Goal: Information Seeking & Learning: Learn about a topic

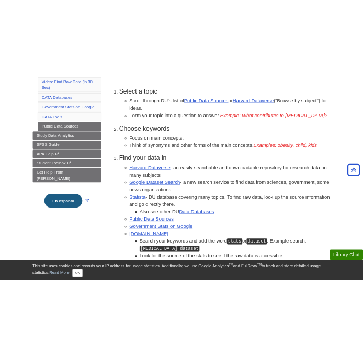
scroll to position [387, 0]
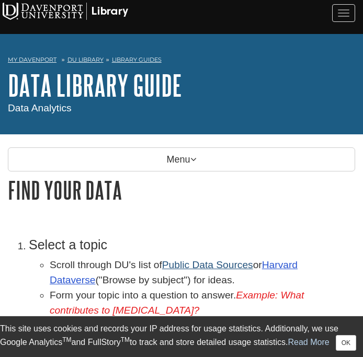
scroll to position [84, 0]
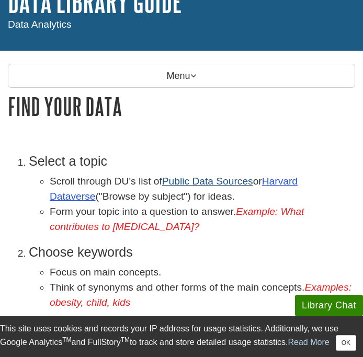
click at [202, 187] on link "Public Data Sources" at bounding box center [207, 181] width 91 height 11
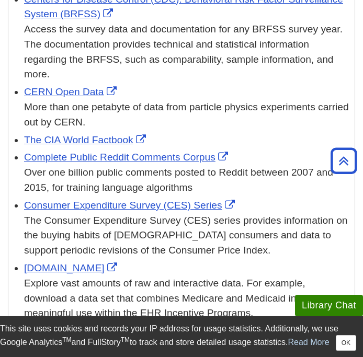
scroll to position [841, 0]
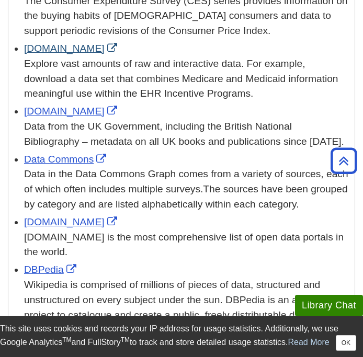
click at [46, 43] on link "[DOMAIN_NAME]" at bounding box center [72, 48] width 96 height 11
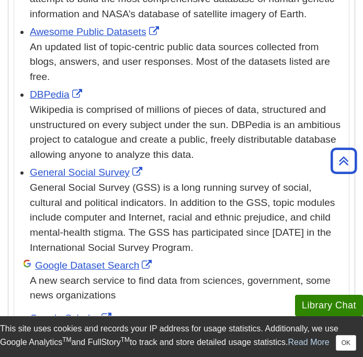
scroll to position [4857, 0]
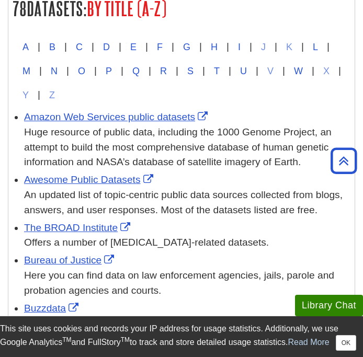
scroll to position [230, 0]
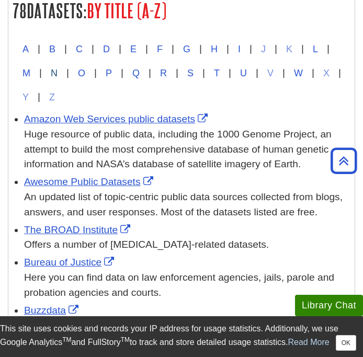
click at [66, 72] on button "N" at bounding box center [54, 73] width 25 height 24
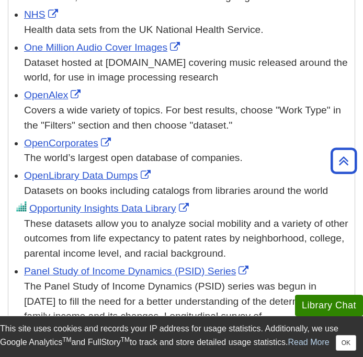
scroll to position [3191, 0]
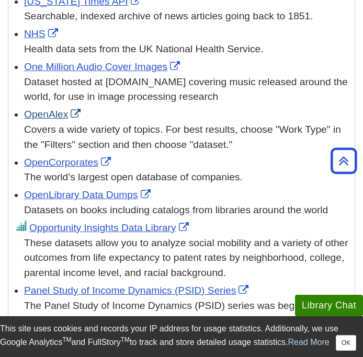
click at [39, 109] on link "OpenAlex" at bounding box center [53, 114] width 59 height 11
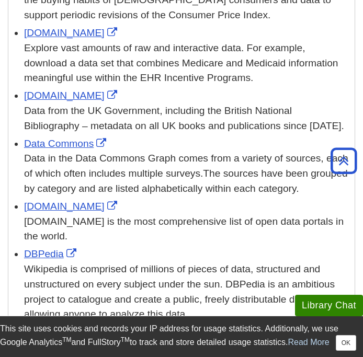
scroll to position [263, 0]
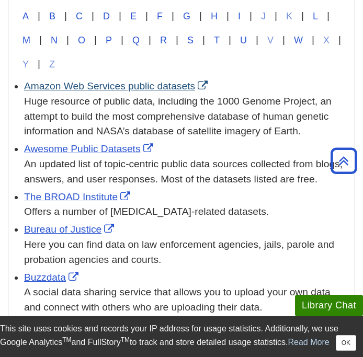
click at [99, 88] on link "Amazon Web Services public datasets" at bounding box center [117, 85] width 186 height 11
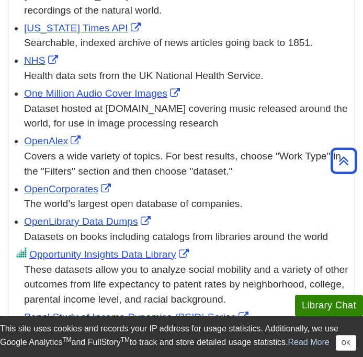
scroll to position [3504, 0]
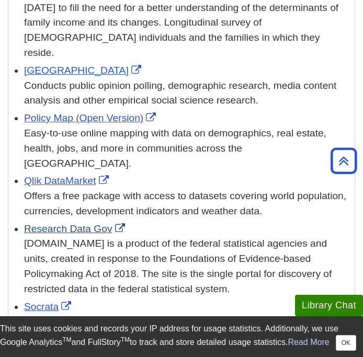
click at [60, 223] on link "Research Data Gov" at bounding box center [75, 228] width 103 height 11
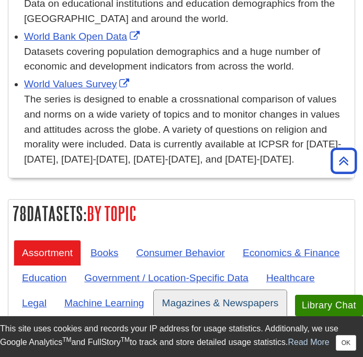
scroll to position [4412, 0]
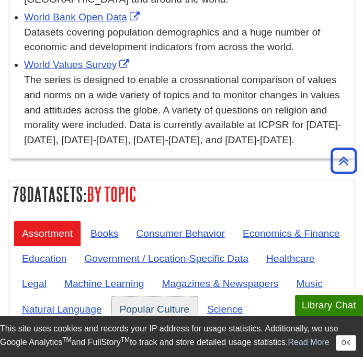
click at [168, 296] on link "Popular Culture" at bounding box center [154, 309] width 86 height 26
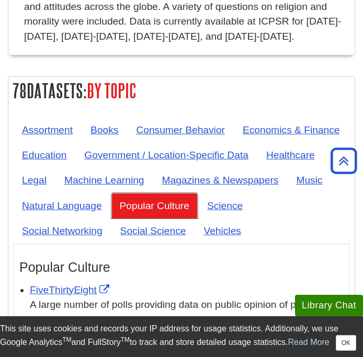
scroll to position [4443, 0]
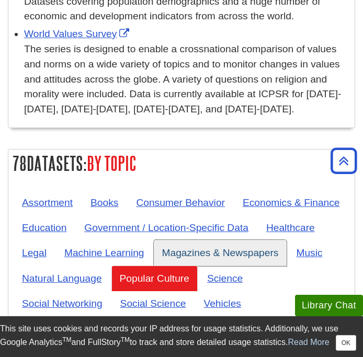
click at [217, 240] on link "Magazines & Newspapers" at bounding box center [220, 253] width 133 height 26
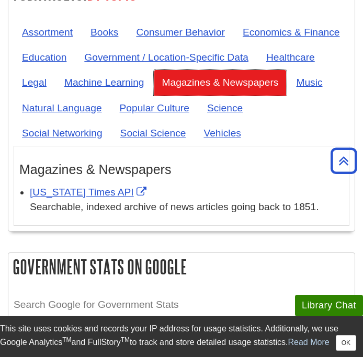
scroll to position [4287, 0]
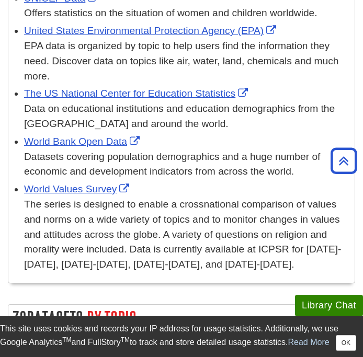
click at [105, 345] on link "Books" at bounding box center [104, 358] width 44 height 26
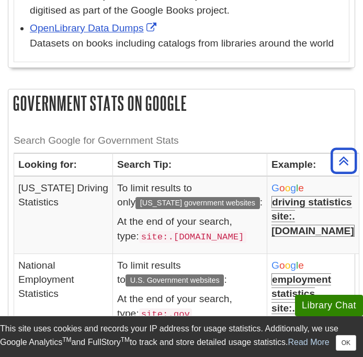
scroll to position [4463, 0]
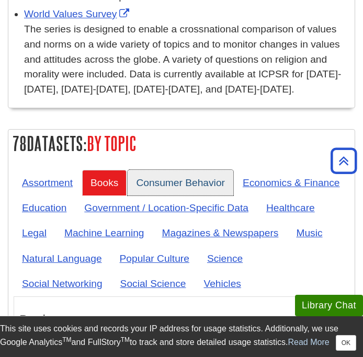
click at [219, 170] on link "Consumer Behavior" at bounding box center [181, 183] width 106 height 26
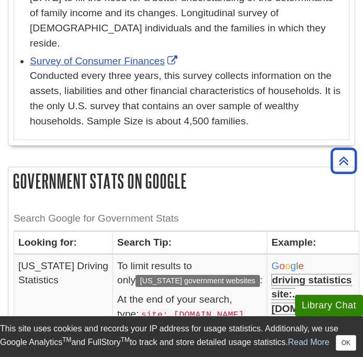
scroll to position [4388, 0]
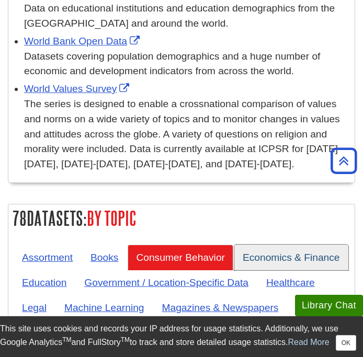
click at [263, 245] on link "Economics & Finance" at bounding box center [291, 258] width 114 height 26
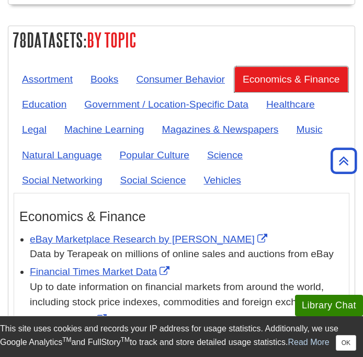
scroll to position [4441, 0]
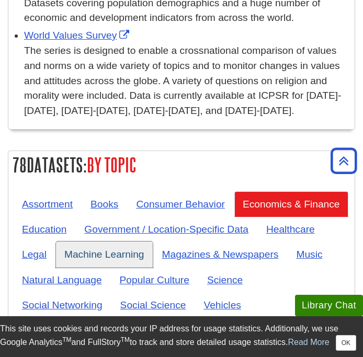
click at [118, 241] on link "Machine Learning" at bounding box center [104, 254] width 97 height 26
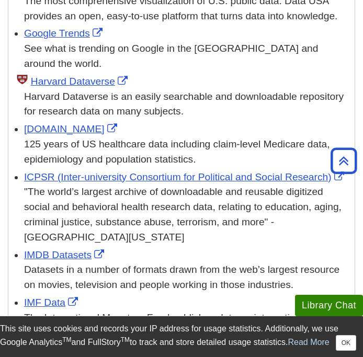
scroll to position [2018, 0]
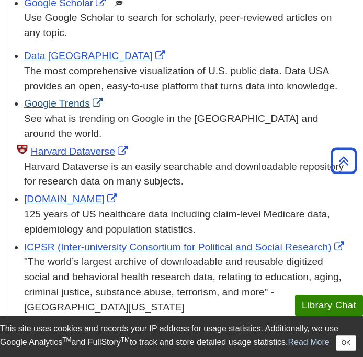
click at [68, 98] on link "Google Trends" at bounding box center [64, 103] width 81 height 11
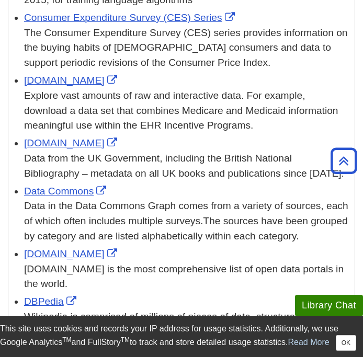
scroll to position [898, 0]
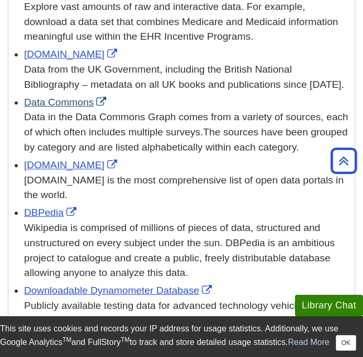
click at [57, 97] on link "Data Commons" at bounding box center [66, 102] width 85 height 11
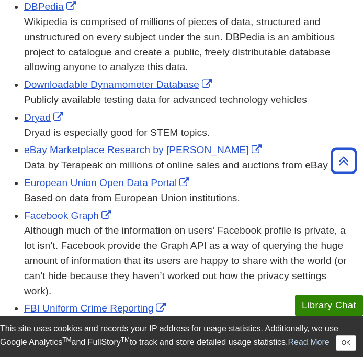
scroll to position [1221, 0]
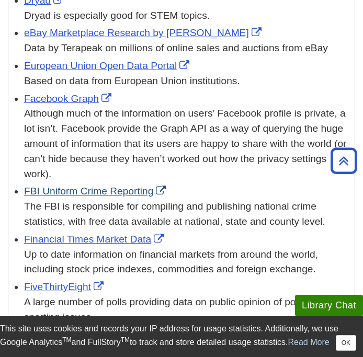
click at [65, 186] on link "FBI Uniform Crime Reporting" at bounding box center [96, 191] width 144 height 11
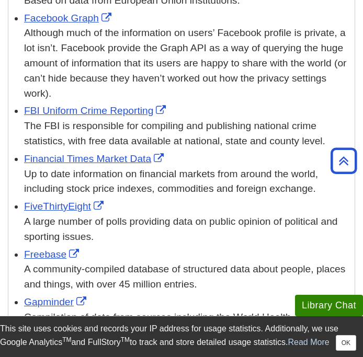
scroll to position [1217, 0]
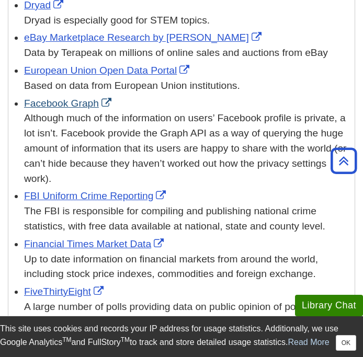
click at [65, 98] on link "Facebook Graph" at bounding box center [69, 103] width 90 height 11
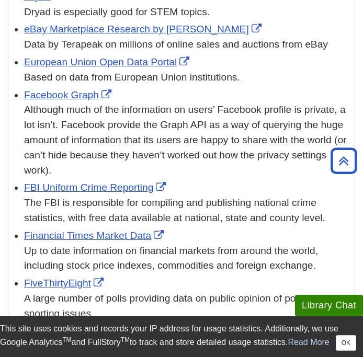
scroll to position [1384, 0]
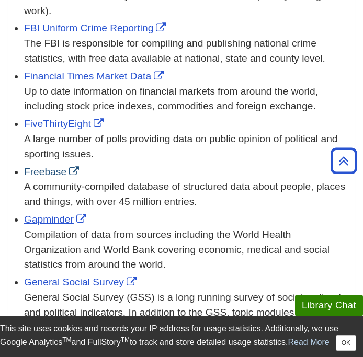
click at [53, 166] on link "Freebase" at bounding box center [52, 171] width 57 height 11
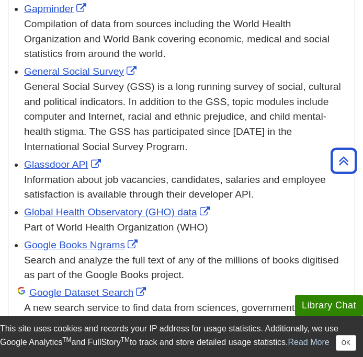
scroll to position [1645, 0]
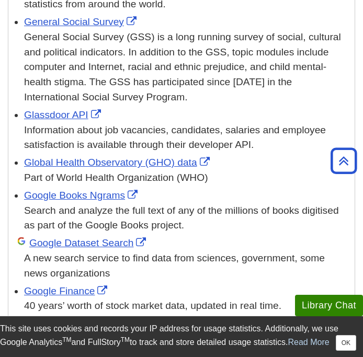
click at [63, 236] on div "Google Dataset Search A new search service to find data from sciences, governme…" at bounding box center [186, 258] width 325 height 45
click at [66, 237] on link "Google Dataset Search" at bounding box center [88, 242] width 119 height 11
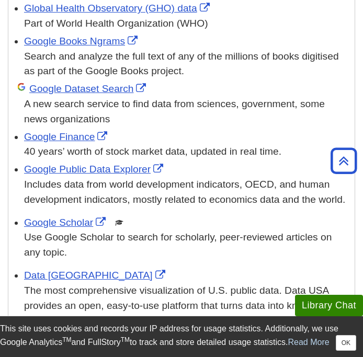
scroll to position [1818, 0]
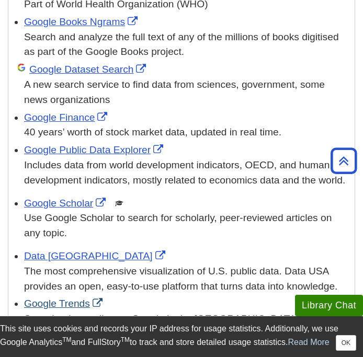
click at [66, 298] on link "Google Trends" at bounding box center [64, 303] width 81 height 11
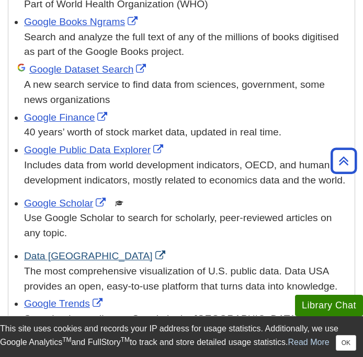
click at [45, 250] on link "Data [GEOGRAPHIC_DATA]" at bounding box center [96, 255] width 144 height 11
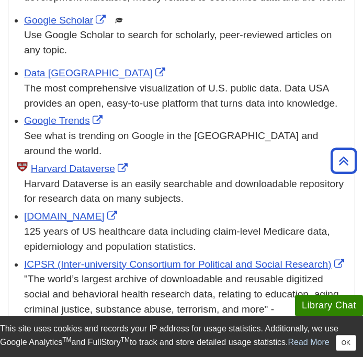
scroll to position [2109, 0]
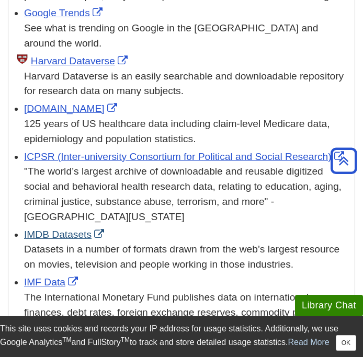
click at [77, 229] on link "IMDB Datasets" at bounding box center [65, 234] width 83 height 11
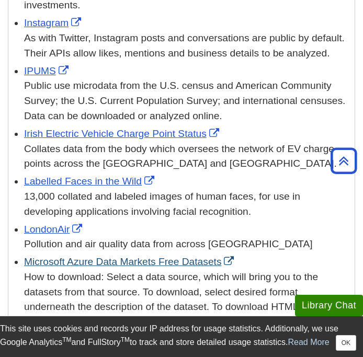
scroll to position [2603, 0]
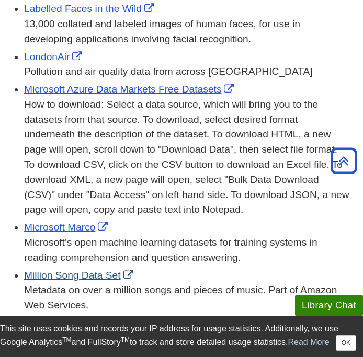
click at [78, 270] on link "Million Song Data Set" at bounding box center [80, 275] width 112 height 11
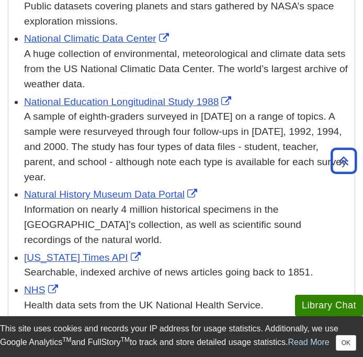
scroll to position [2937, 0]
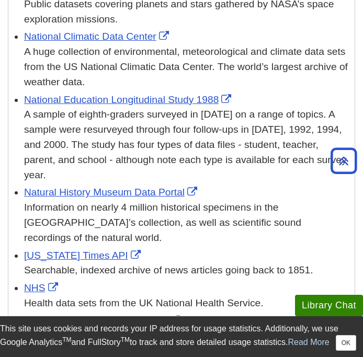
click at [91, 315] on link "One Million Audio Cover Images" at bounding box center [103, 320] width 158 height 11
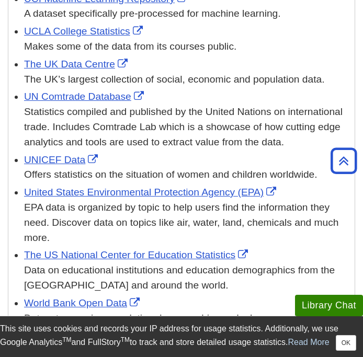
scroll to position [4481, 0]
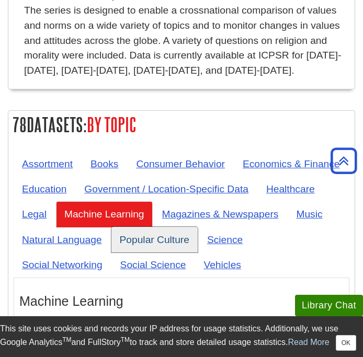
click at [166, 227] on link "Popular Culture" at bounding box center [154, 240] width 86 height 26
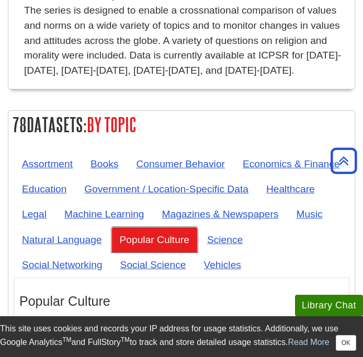
scroll to position [4572, 0]
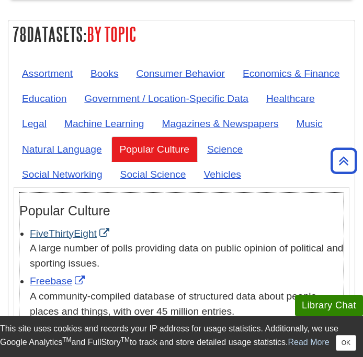
click at [70, 228] on link "FiveThirtyEight" at bounding box center [71, 233] width 82 height 11
click at [66, 289] on div "A community-compiled database of structured data about people, places and thing…" at bounding box center [187, 304] width 314 height 30
click at [60, 275] on link "Freebase" at bounding box center [58, 280] width 57 height 11
click at [68, 323] on link "IMDB Datasets" at bounding box center [71, 328] width 83 height 11
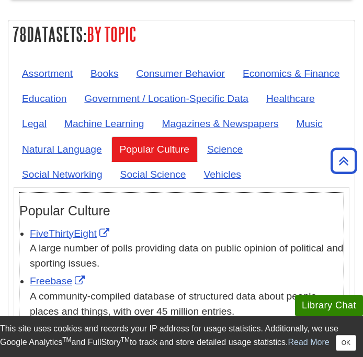
scroll to position [4770, 0]
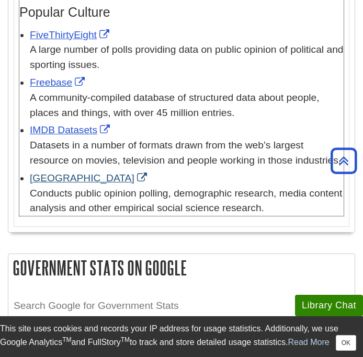
click at [102, 172] on link "[GEOGRAPHIC_DATA]" at bounding box center [90, 177] width 120 height 11
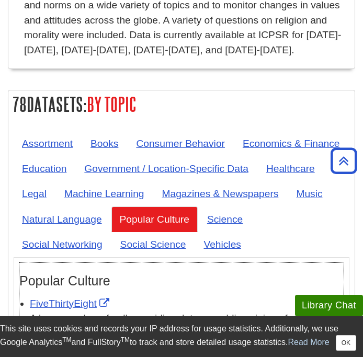
scroll to position [4390, 0]
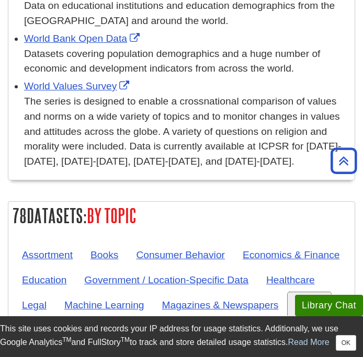
click at [293, 292] on link "Music" at bounding box center [308, 305] width 43 height 26
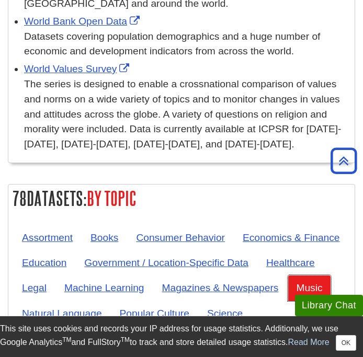
scroll to position [4495, 0]
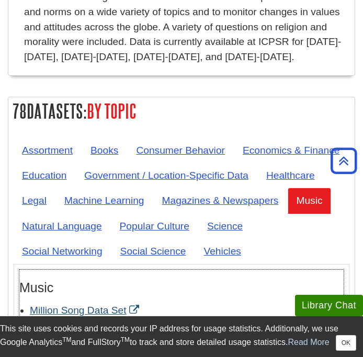
click at [60, 305] on link "Million Song Data Set" at bounding box center [86, 310] width 112 height 11
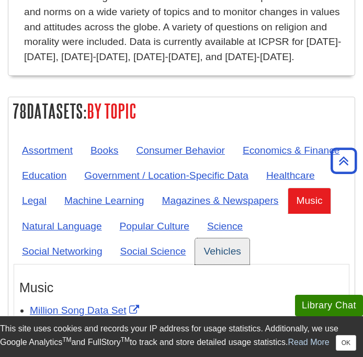
click at [227, 238] on link "Vehicles" at bounding box center [222, 251] width 54 height 26
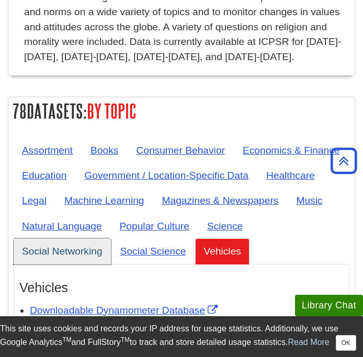
click at [74, 238] on link "Social Networking" at bounding box center [62, 251] width 97 height 26
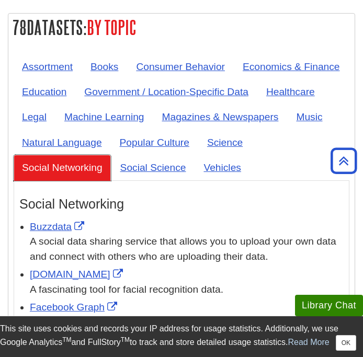
scroll to position [4462, 0]
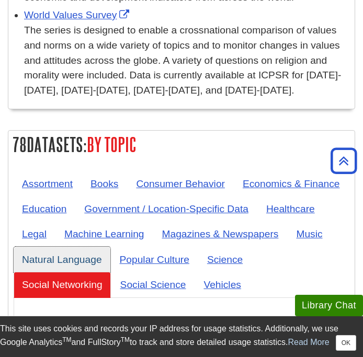
click at [49, 247] on link "Natural Language" at bounding box center [62, 260] width 97 height 26
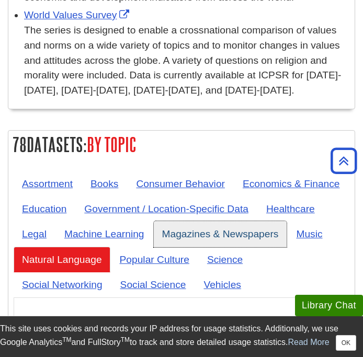
click at [252, 221] on link "Magazines & Newspapers" at bounding box center [220, 234] width 133 height 26
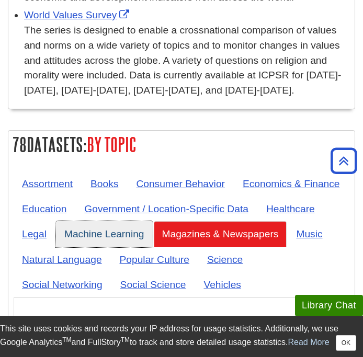
click at [123, 221] on link "Machine Learning" at bounding box center [104, 234] width 97 height 26
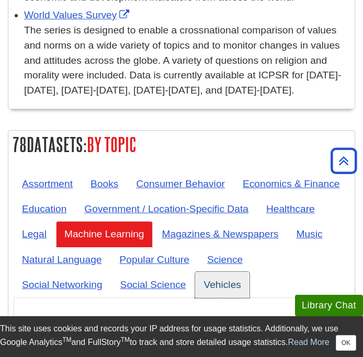
click at [235, 272] on link "Vehicles" at bounding box center [222, 285] width 54 height 26
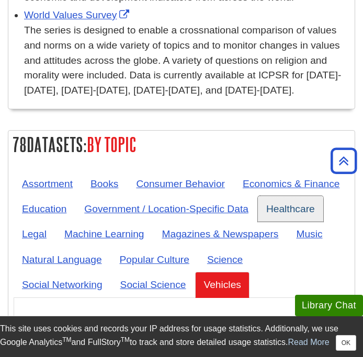
click at [285, 196] on link "Healthcare" at bounding box center [290, 209] width 65 height 26
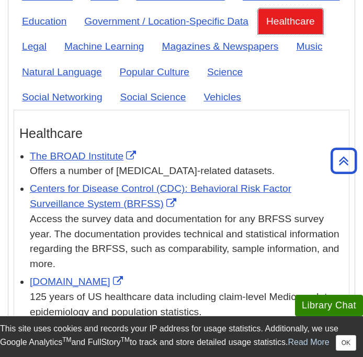
scroll to position [4445, 0]
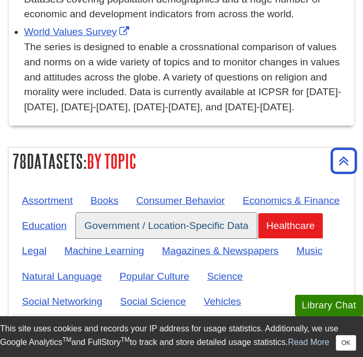
click at [207, 213] on link "Government / Location-Specific Data" at bounding box center [166, 226] width 181 height 26
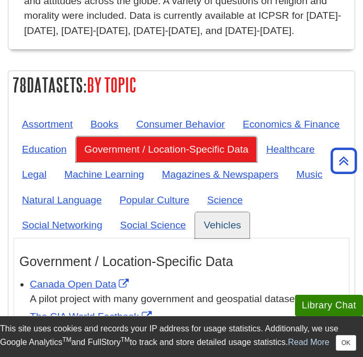
scroll to position [4540, 0]
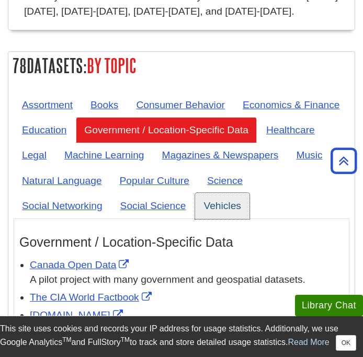
click at [215, 193] on link "Vehicles" at bounding box center [222, 206] width 54 height 26
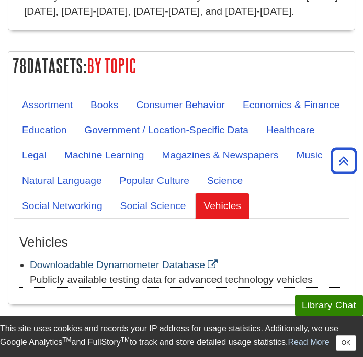
click at [128, 259] on link "Downloadable Dynamometer Database" at bounding box center [125, 264] width 190 height 11
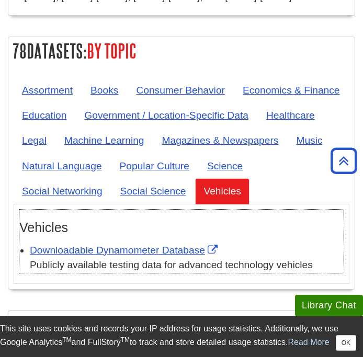
scroll to position [4469, 0]
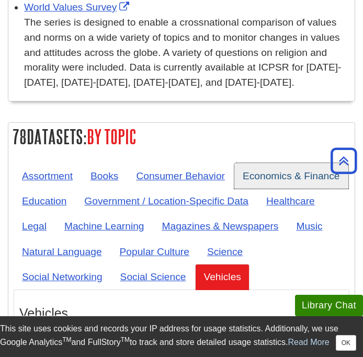
click at [269, 163] on link "Economics & Finance" at bounding box center [291, 176] width 114 height 26
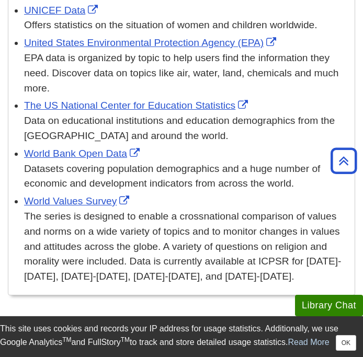
scroll to position [4364, 0]
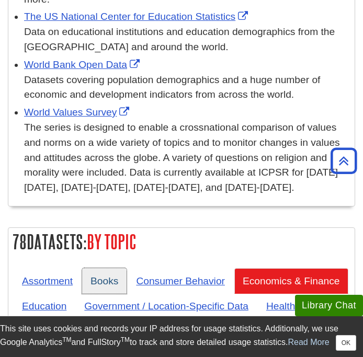
click at [111, 268] on link "Books" at bounding box center [104, 281] width 44 height 26
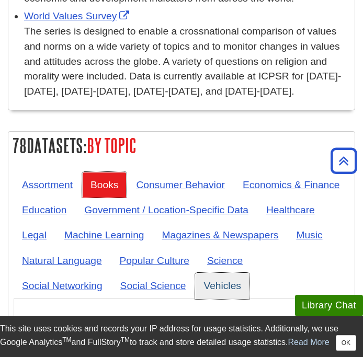
scroll to position [4544, 0]
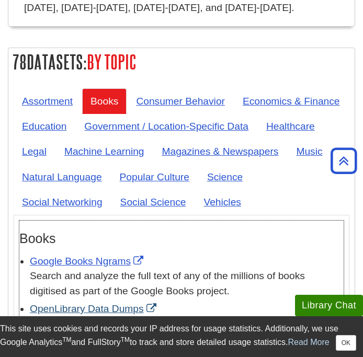
click at [102, 303] on link "OpenLibrary Data Dumps" at bounding box center [94, 308] width 129 height 11
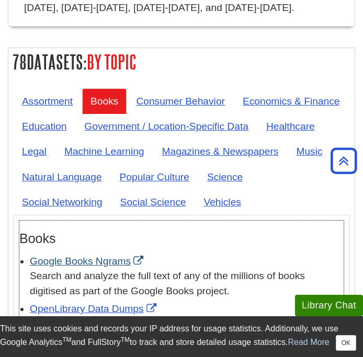
click at [121, 256] on link "Google Books Ngrams" at bounding box center [88, 261] width 116 height 11
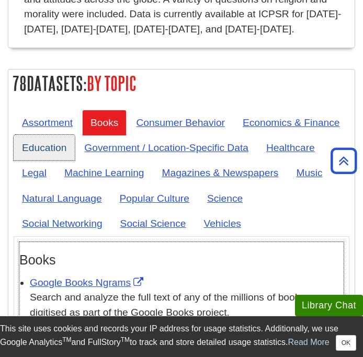
scroll to position [4506, 0]
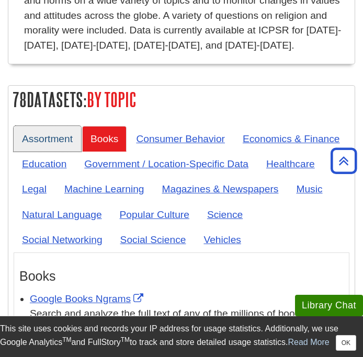
click at [59, 126] on link "Assortment" at bounding box center [47, 139] width 67 height 26
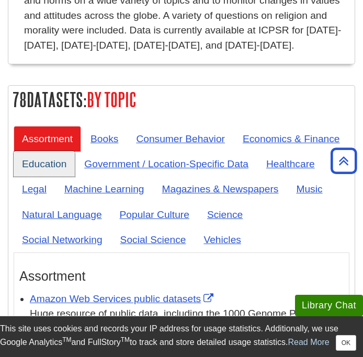
click at [57, 151] on link "Education" at bounding box center [44, 164] width 61 height 26
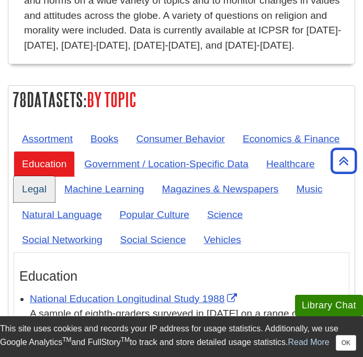
click at [34, 176] on link "Legal" at bounding box center [34, 189] width 41 height 26
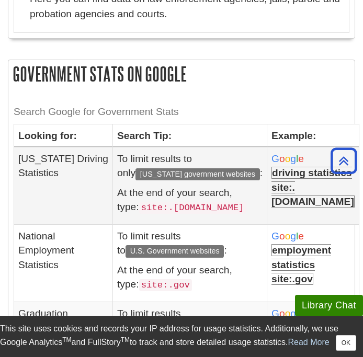
scroll to position [4624, 0]
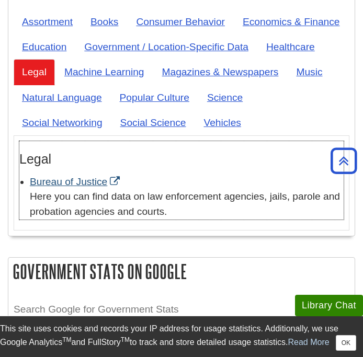
click at [55, 176] on link "Bureau of Justice" at bounding box center [76, 181] width 93 height 11
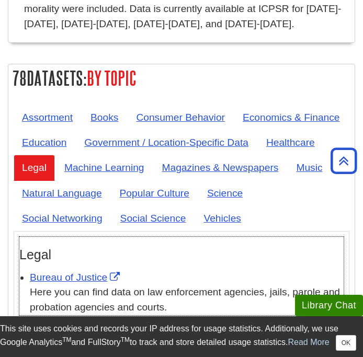
scroll to position [4526, 0]
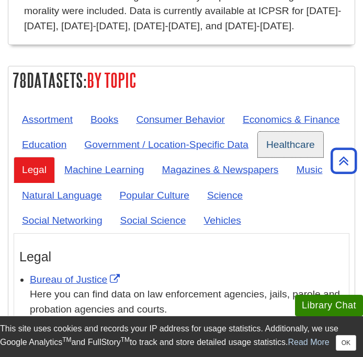
click at [281, 132] on link "Healthcare" at bounding box center [290, 145] width 65 height 26
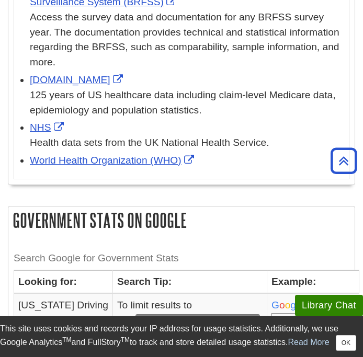
scroll to position [4768, 0]
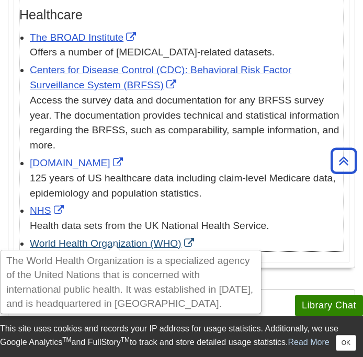
click at [145, 238] on link "World Health Organization (WHO)" at bounding box center [113, 243] width 167 height 11
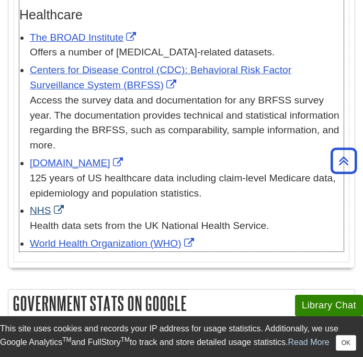
click at [47, 205] on link "NHS" at bounding box center [48, 210] width 37 height 11
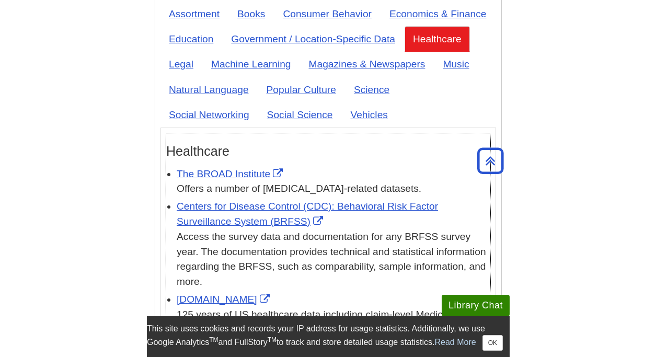
scroll to position [4452, 0]
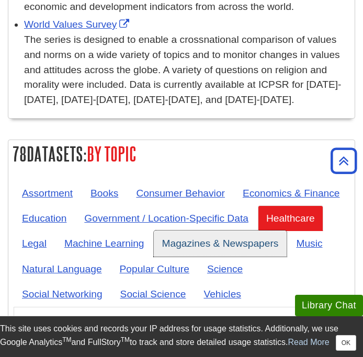
click at [194, 230] on link "Magazines & Newspapers" at bounding box center [220, 243] width 133 height 26
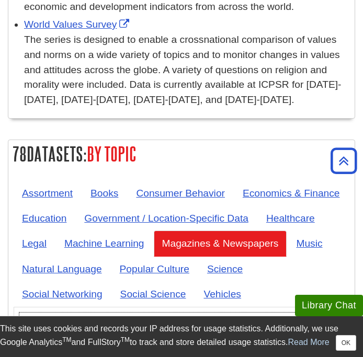
click at [88, 348] on link "[US_STATE] Times API" at bounding box center [89, 353] width 119 height 11
